Goal: Task Accomplishment & Management: Manage account settings

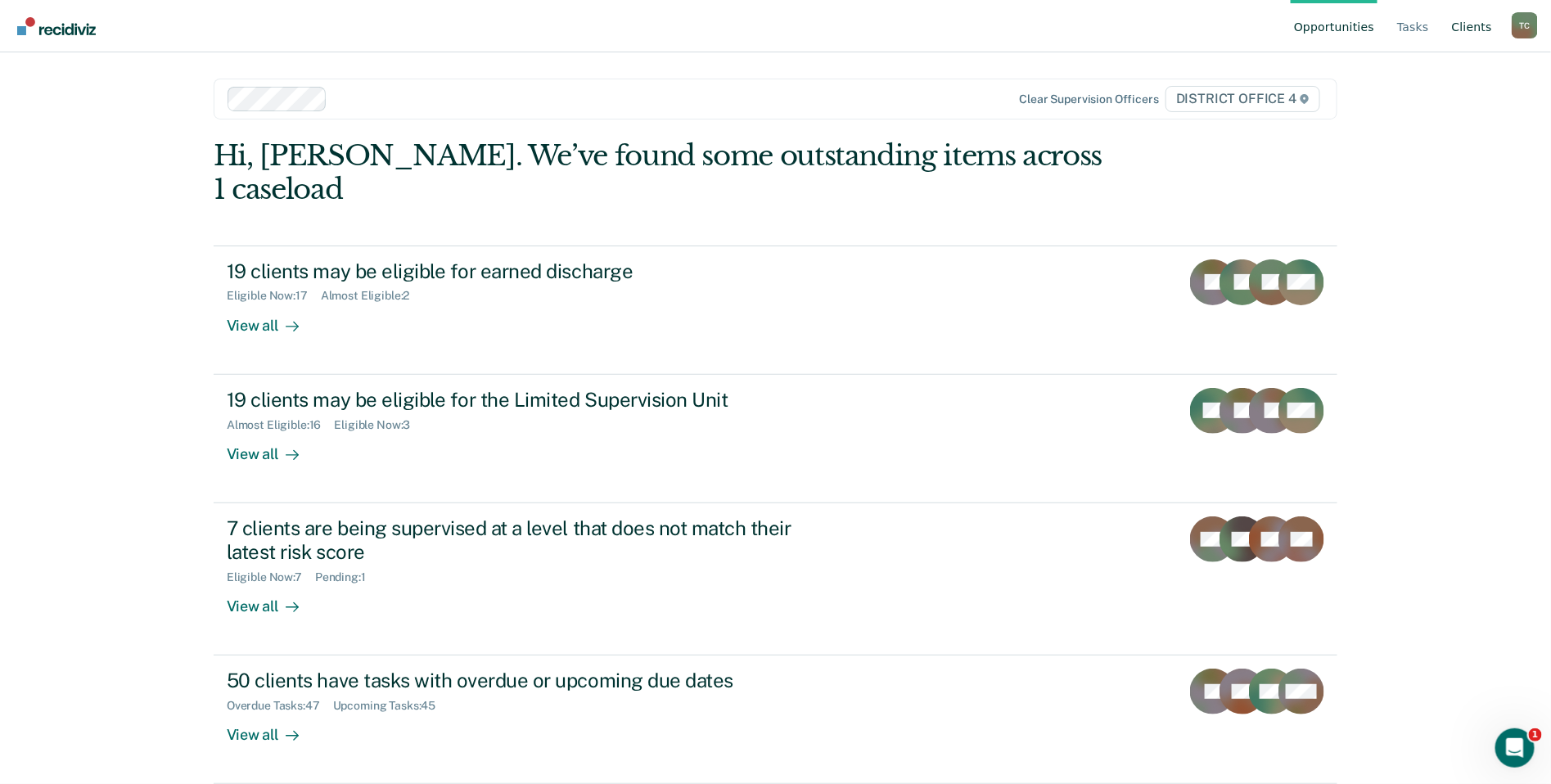
click at [1457, 28] on link "Client s" at bounding box center [1472, 26] width 47 height 53
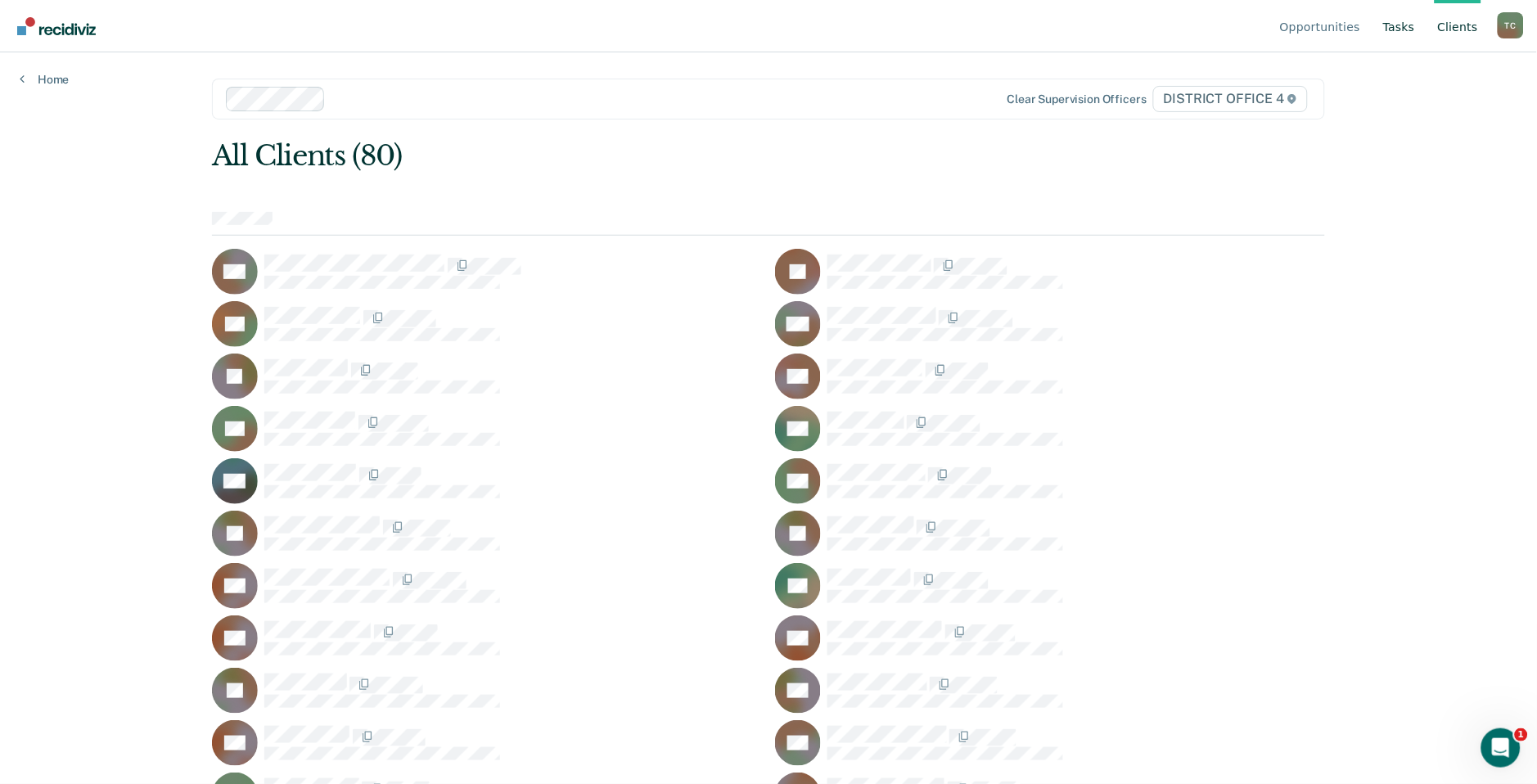
click at [1397, 21] on link "Tasks" at bounding box center [1399, 26] width 39 height 53
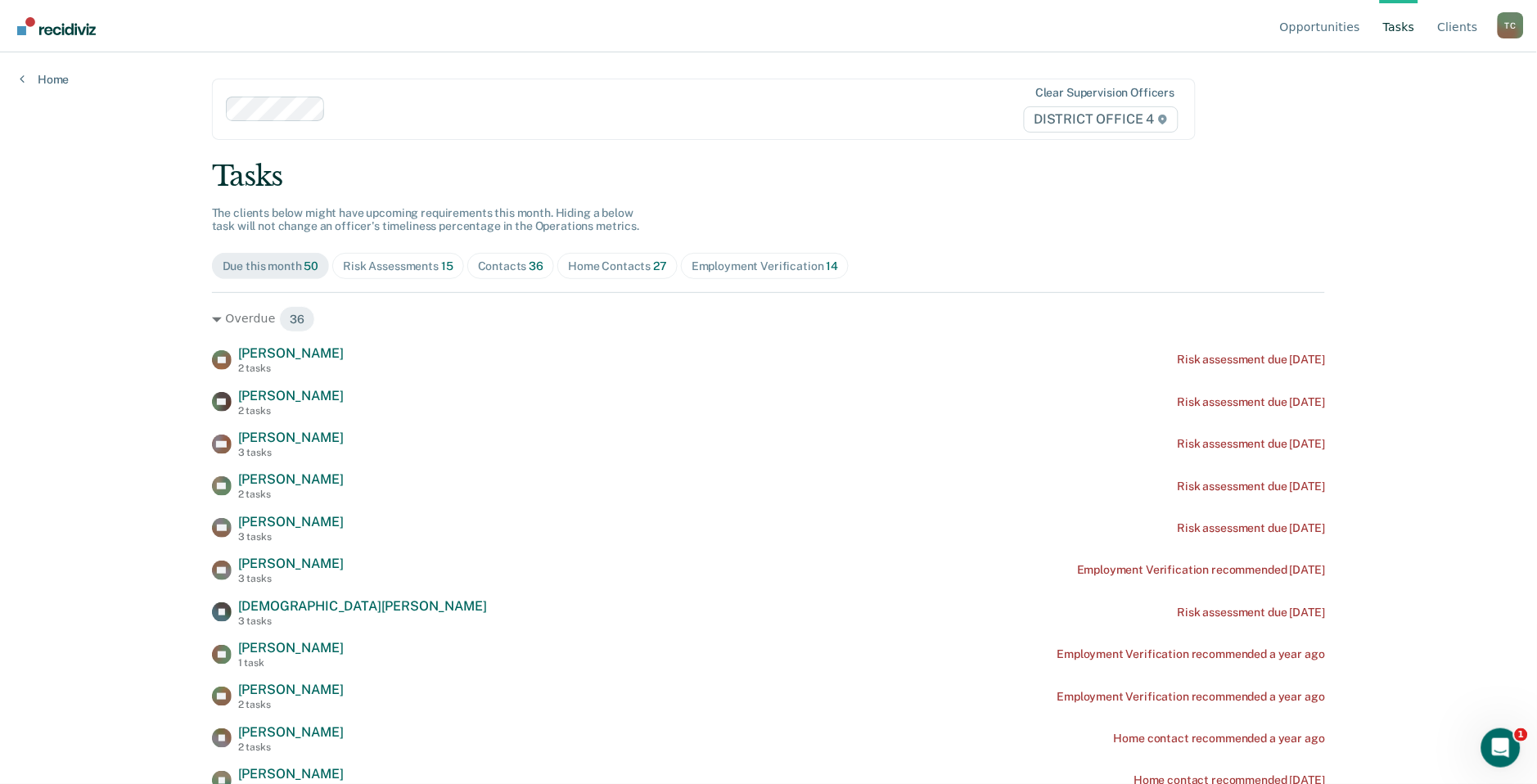
click at [625, 275] on span "Home Contacts 27" at bounding box center [617, 266] width 120 height 26
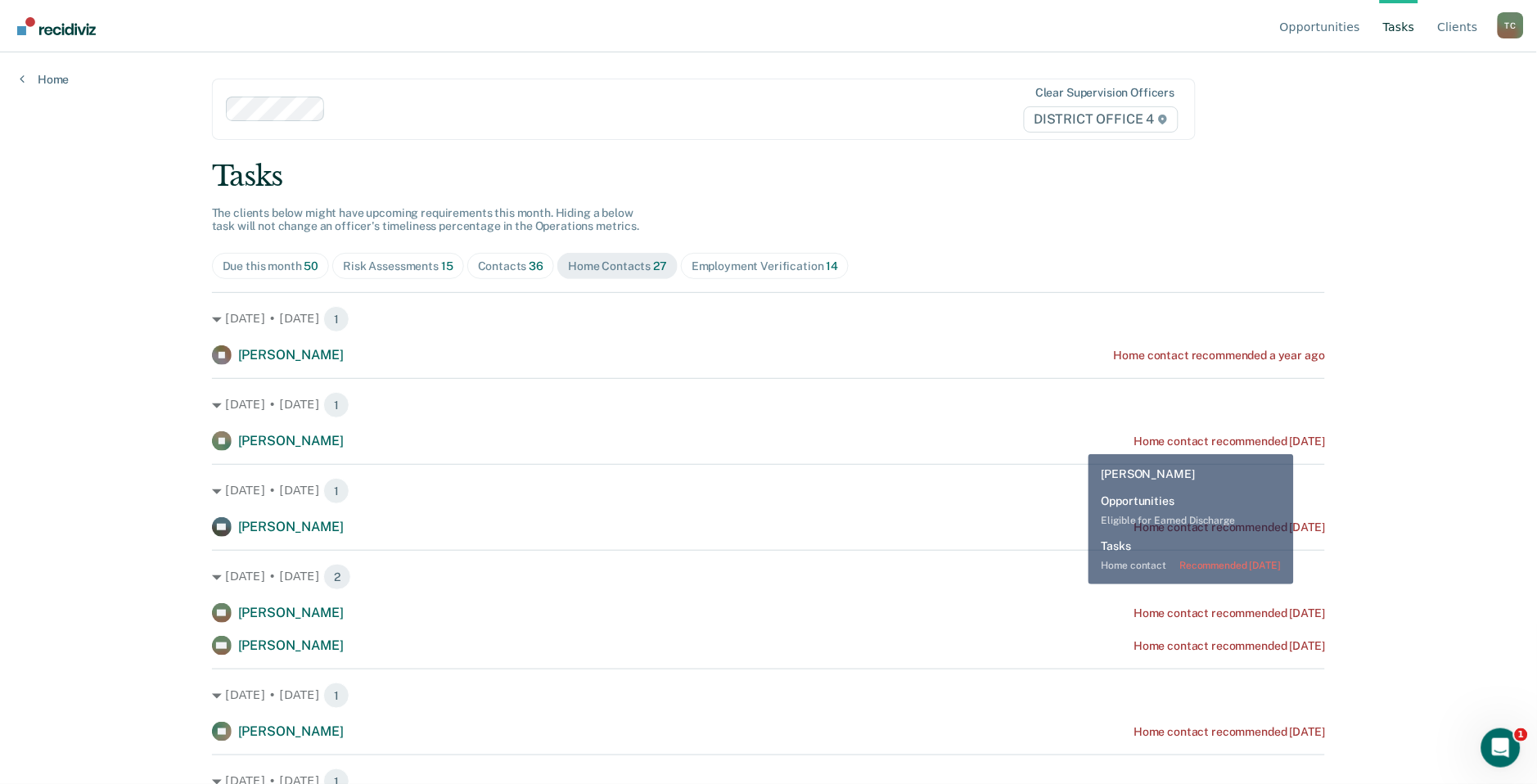
click at [1081, 442] on div "[PERSON_NAME] Home contact recommended [DATE]" at bounding box center [769, 441] width 1114 height 20
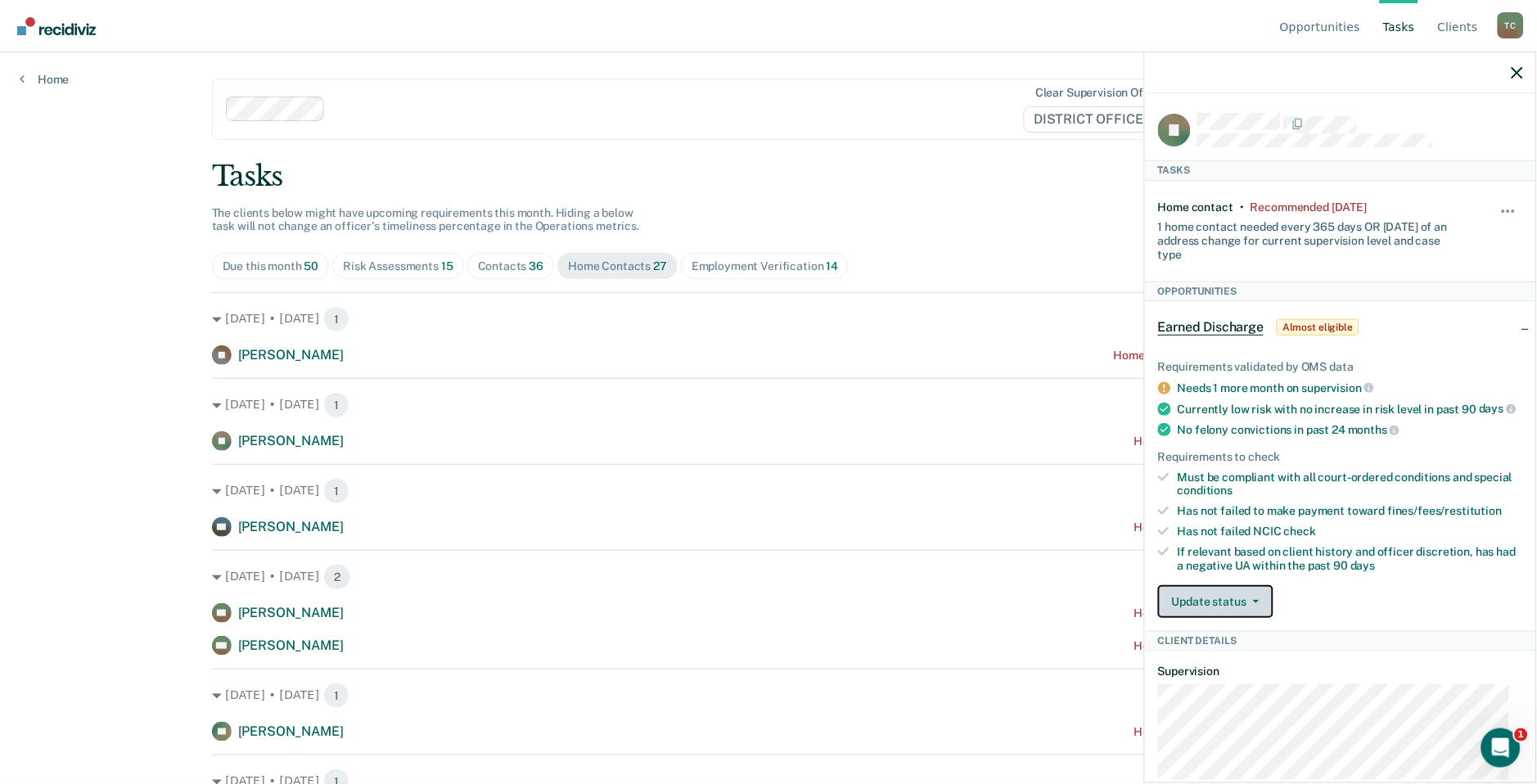
click at [1230, 617] on button "Update status" at bounding box center [1216, 602] width 116 height 33
click at [1305, 538] on span "check" at bounding box center [1300, 531] width 32 height 13
click at [1496, 212] on button "button" at bounding box center [1509, 219] width 28 height 26
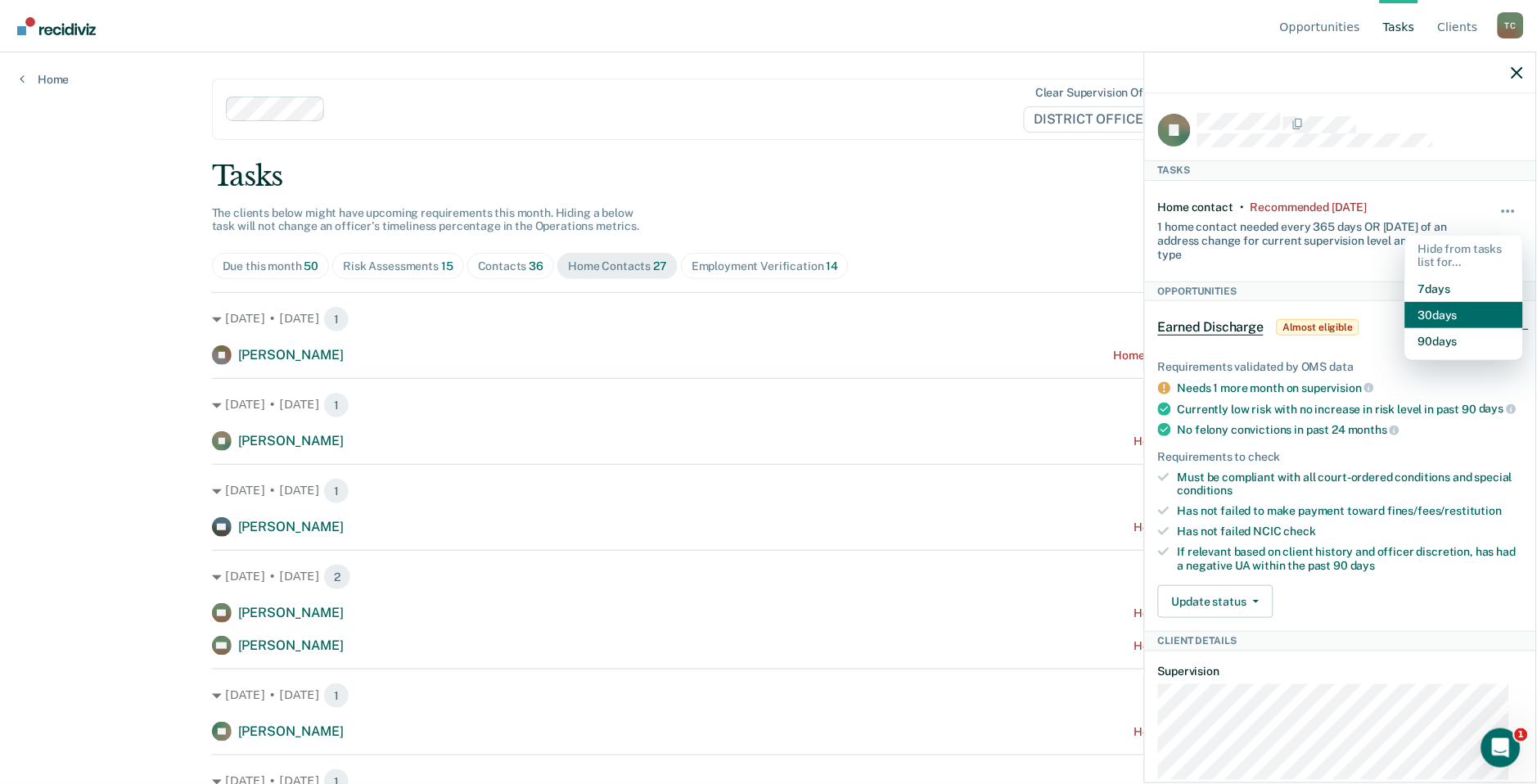
click at [1430, 320] on button "30 days" at bounding box center [1464, 315] width 117 height 26
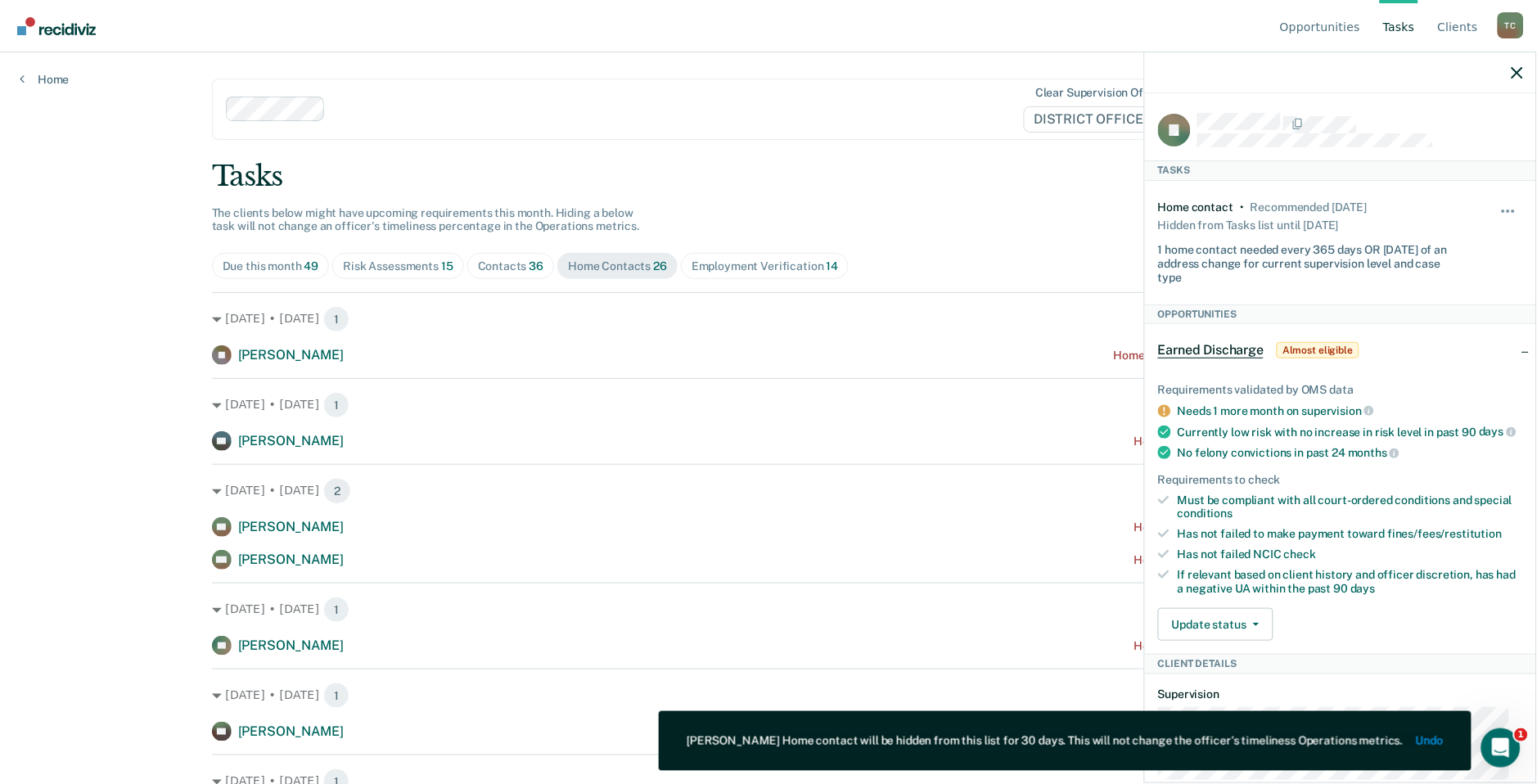
click at [918, 149] on main "Clear supervision officers DISTRICT OFFICE 4 Tasks The clients below might have…" at bounding box center [769, 399] width 1154 height 692
click at [77, 560] on div "Opportunities Tasks Client s [PERSON_NAME] Profile How it works Log Out Home Cl…" at bounding box center [768, 392] width 1537 height 784
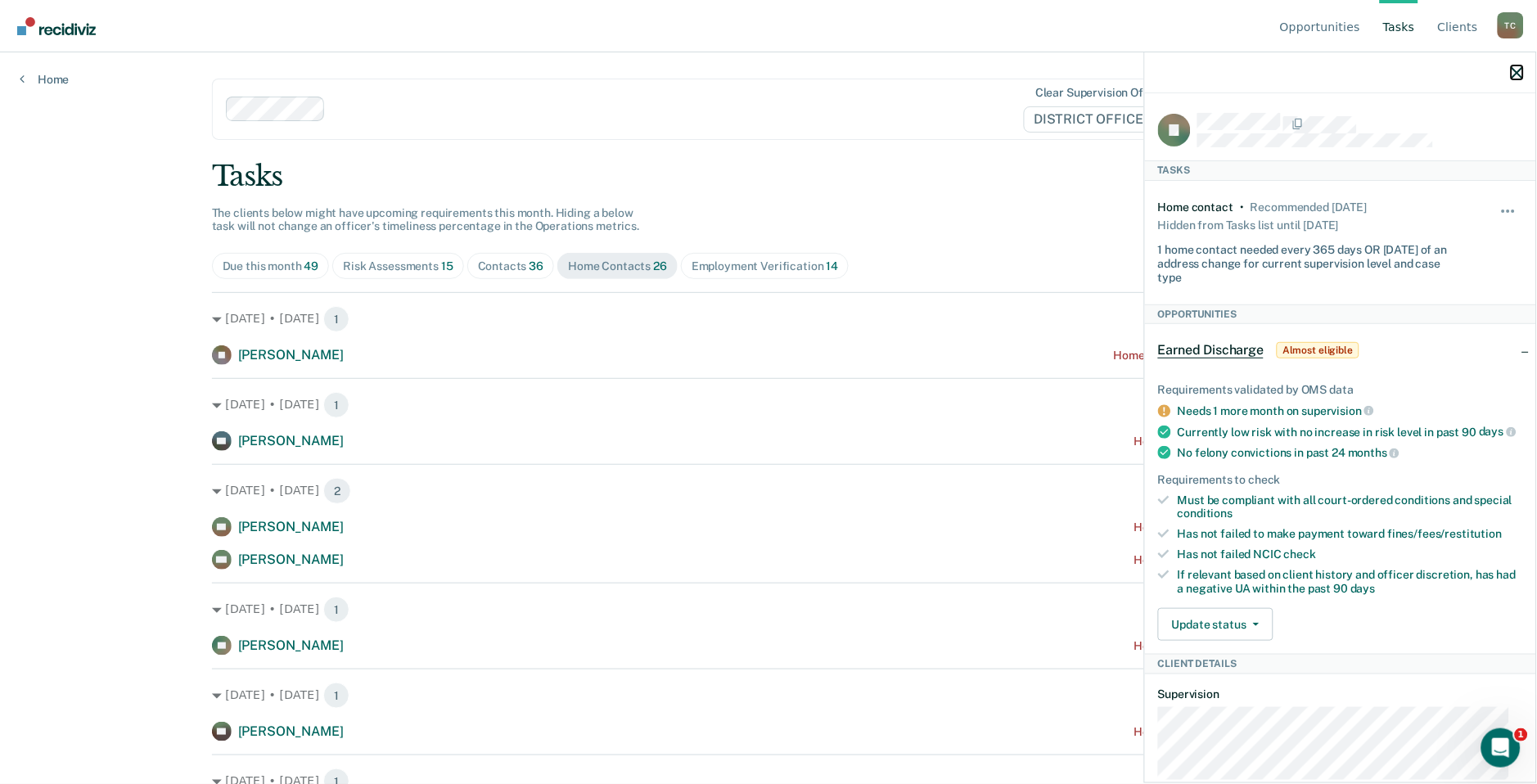
click at [1517, 71] on icon "button" at bounding box center [1517, 73] width 11 height 11
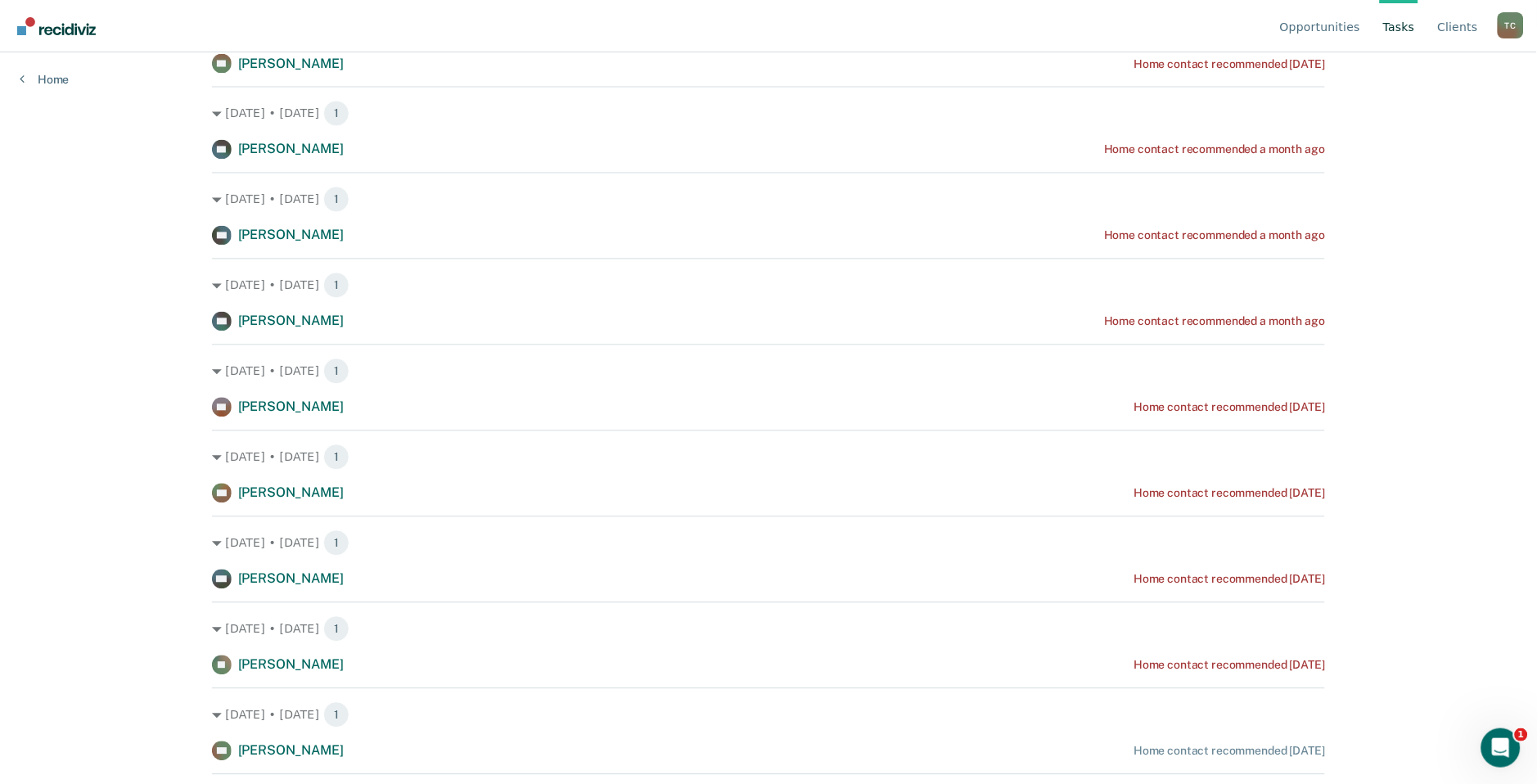
scroll to position [727, 0]
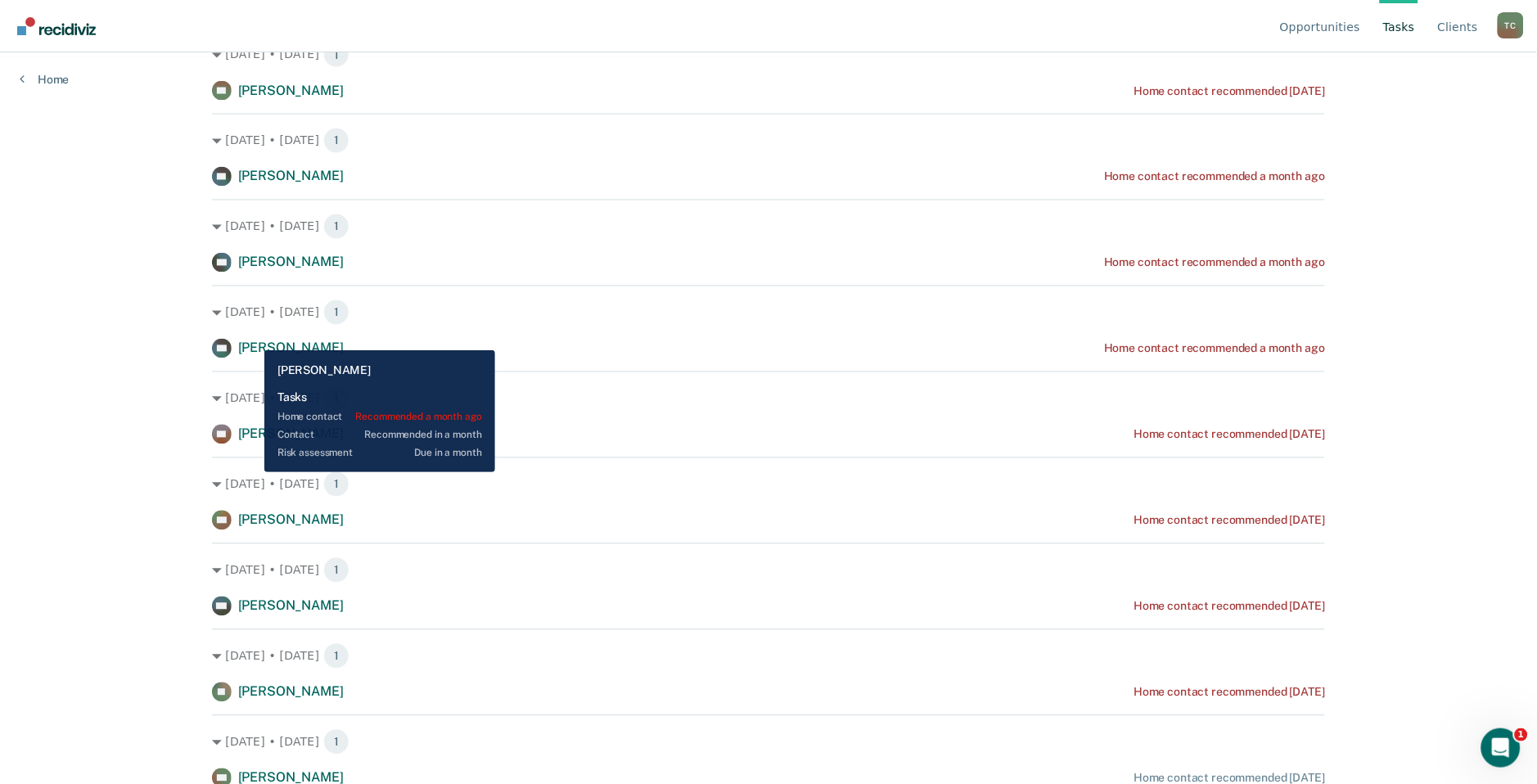
click at [259, 336] on div "[DATE] • [DATE] 1 DH [PERSON_NAME] Home contact recommended a month ago" at bounding box center [769, 322] width 1114 height 73
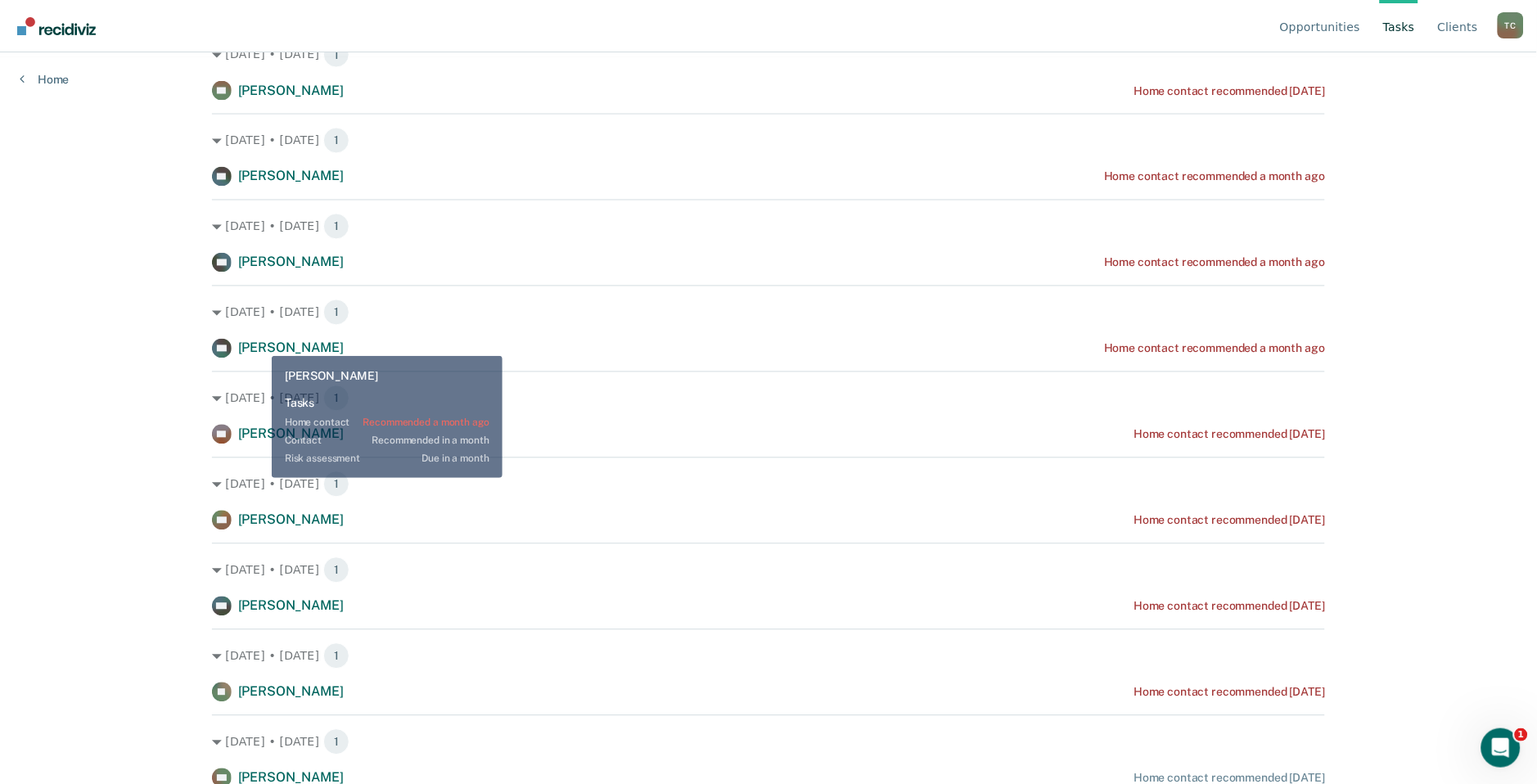
click at [259, 345] on span "[PERSON_NAME]" at bounding box center [291, 348] width 105 height 16
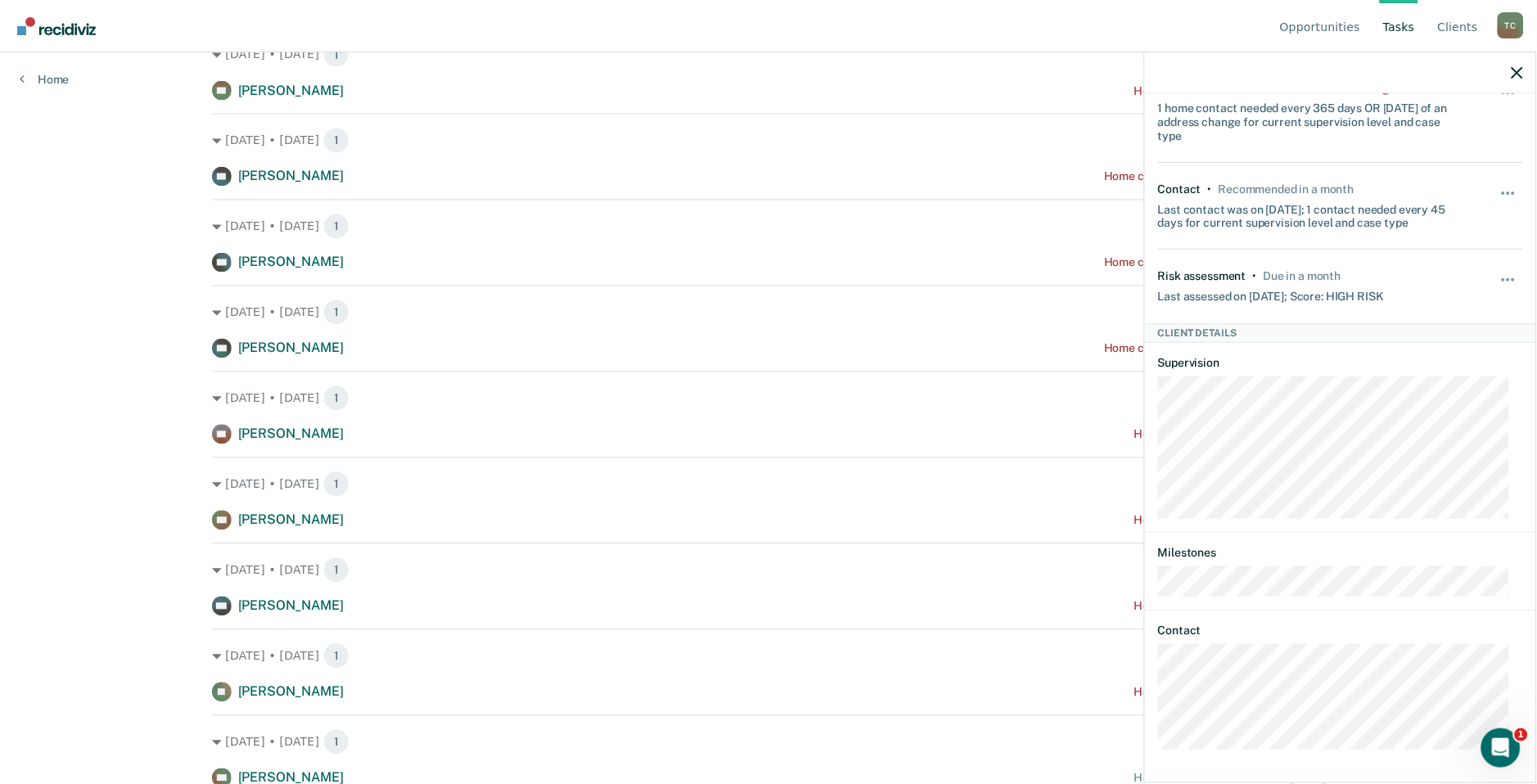
scroll to position [0, 0]
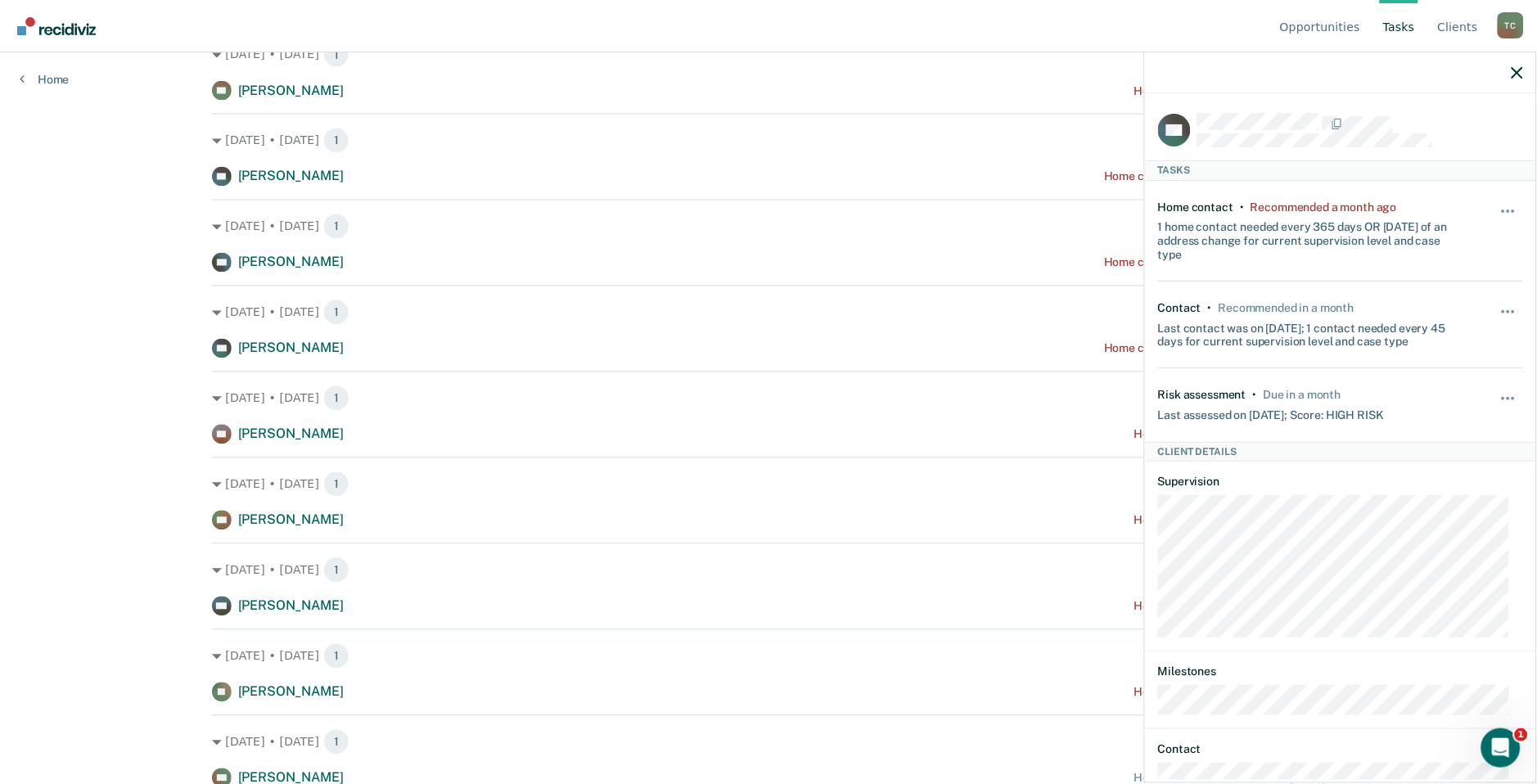
click at [1510, 66] on div at bounding box center [1340, 73] width 391 height 41
click at [1518, 71] on icon "button" at bounding box center [1517, 73] width 11 height 11
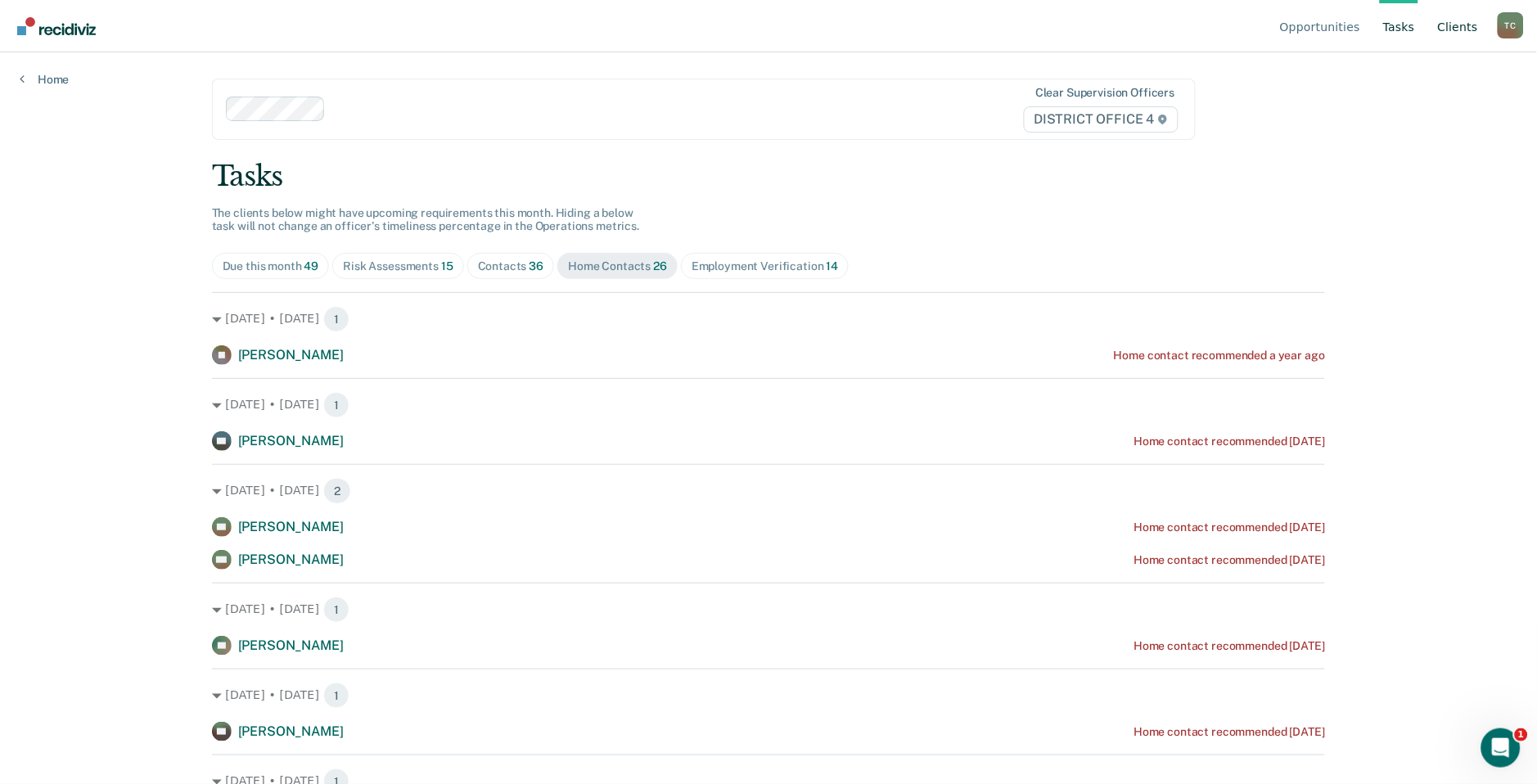
click at [1463, 33] on link "Client s" at bounding box center [1458, 26] width 47 height 53
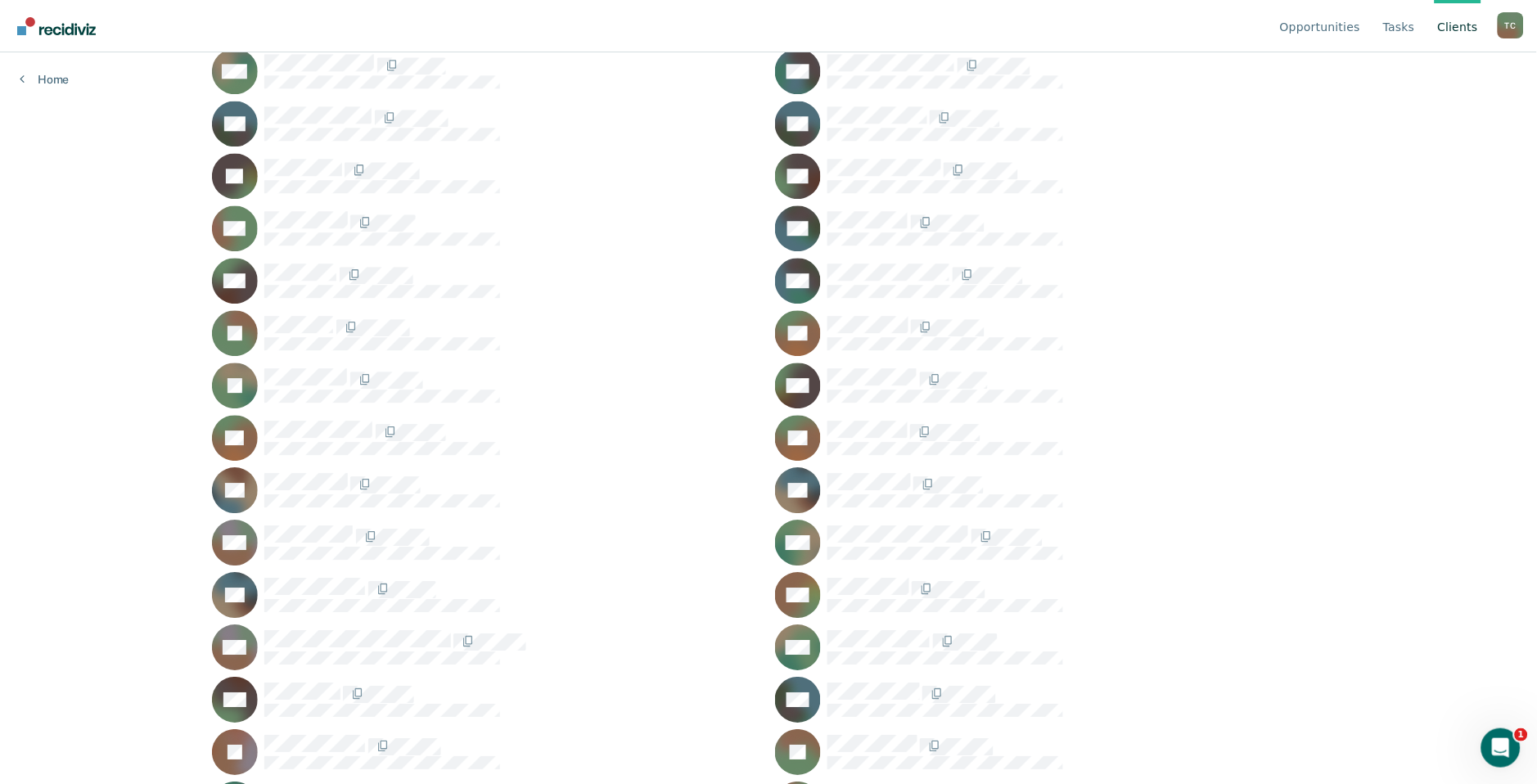
scroll to position [1000, 0]
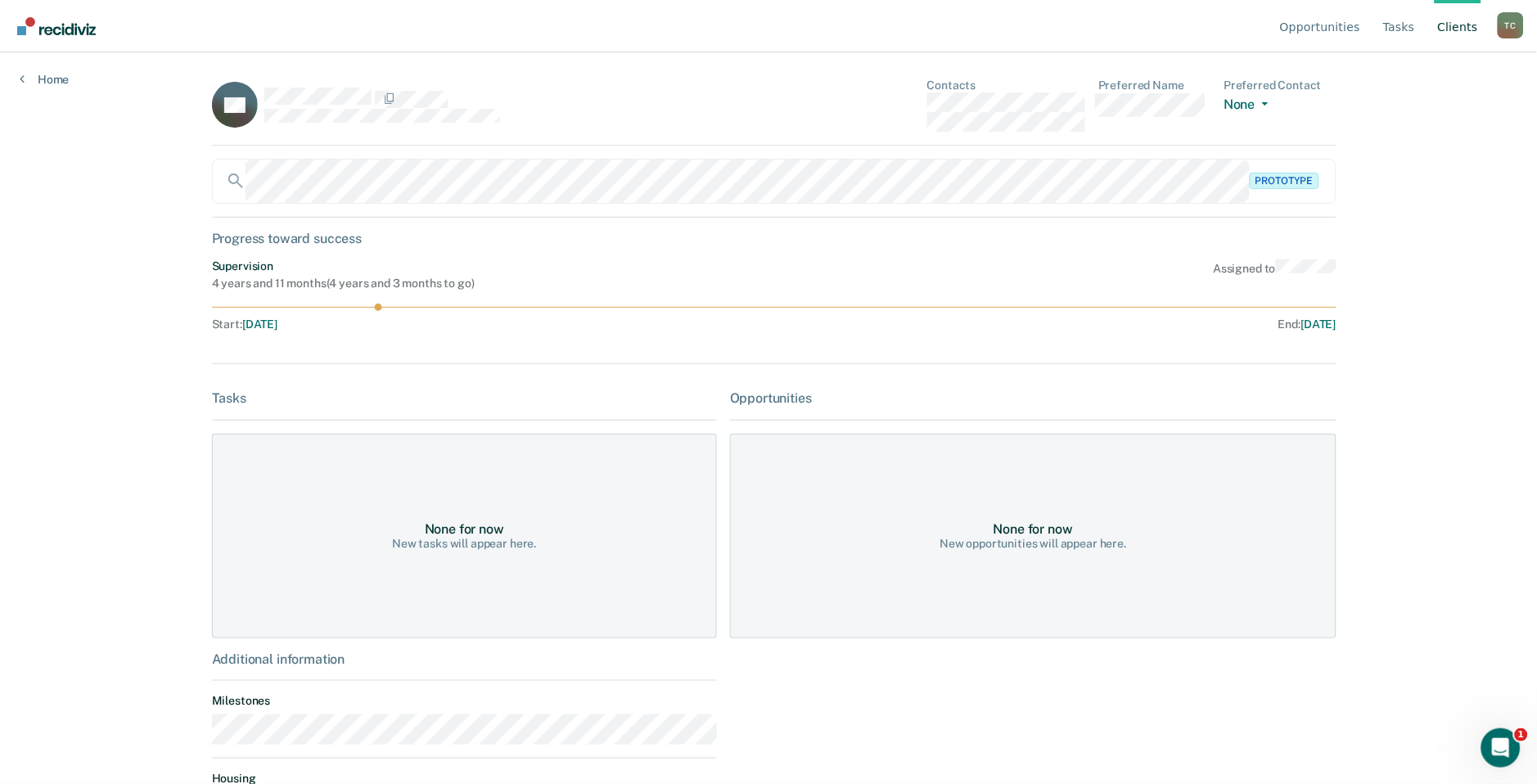
click at [1302, 180] on div "Prototype" at bounding box center [775, 181] width 1124 height 45
